Goal: Task Accomplishment & Management: Complete application form

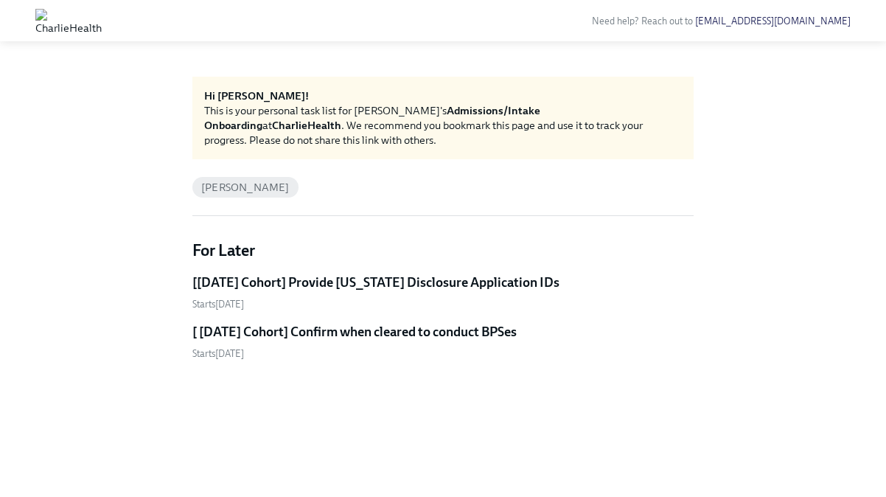
click at [321, 296] on link "[Oct 6th Cohort] Provide Utah Disclosure Application IDs Starts October 8th" at bounding box center [442, 293] width 501 height 38
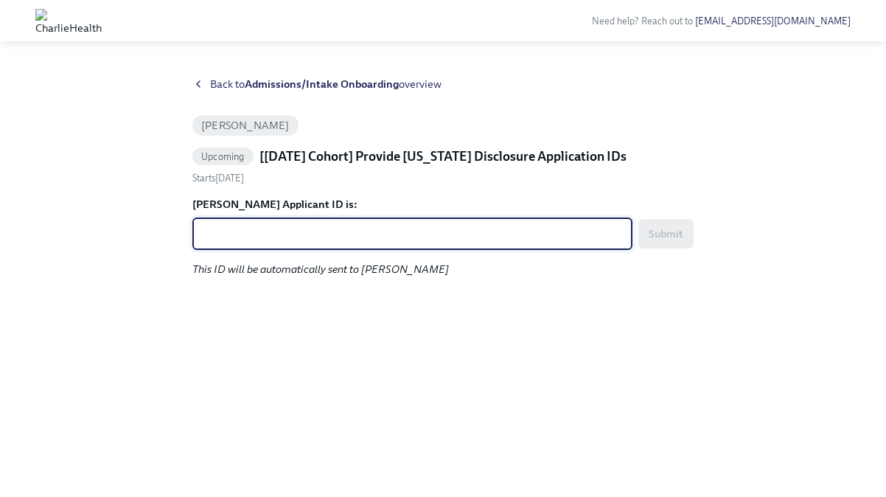
click at [392, 234] on textarea "Amanda LaBarrere's Applicant ID is:" at bounding box center [412, 234] width 422 height 18
paste textarea "1256300"
type textarea "1256300"
click at [687, 246] on button "Submit" at bounding box center [665, 233] width 55 height 29
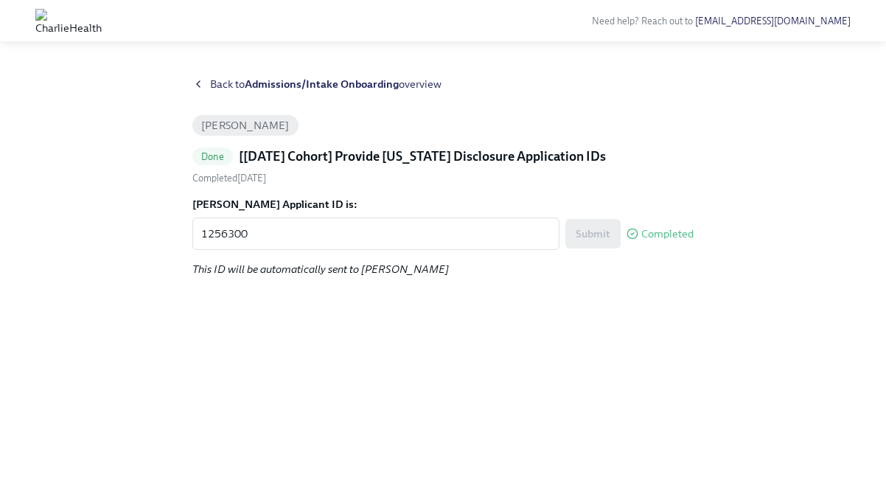
click at [282, 90] on strong "Admissions/Intake Onboarding" at bounding box center [322, 83] width 154 height 13
